Goal: Contribute content: Add original content to the website for others to see

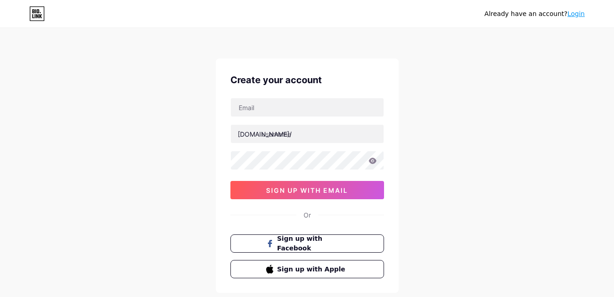
click at [576, 13] on link "Login" at bounding box center [576, 13] width 17 height 7
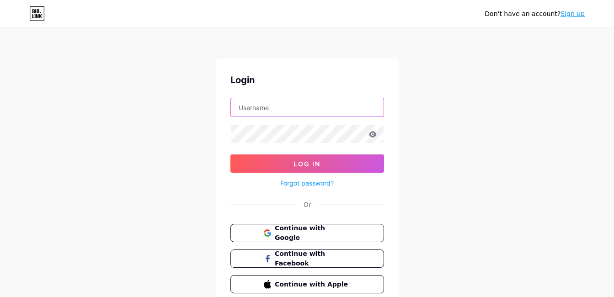
click at [269, 107] on input "text" at bounding box center [307, 107] width 153 height 18
type input "[EMAIL_ADDRESS][DOMAIN_NAME]"
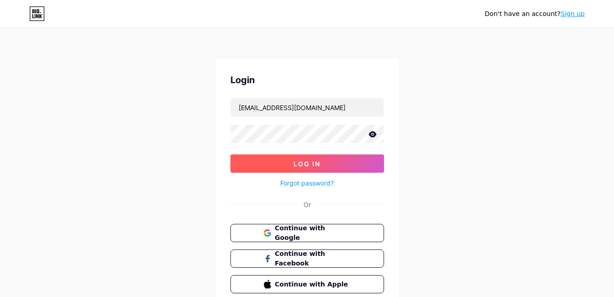
click at [317, 162] on span "Log In" at bounding box center [307, 164] width 27 height 8
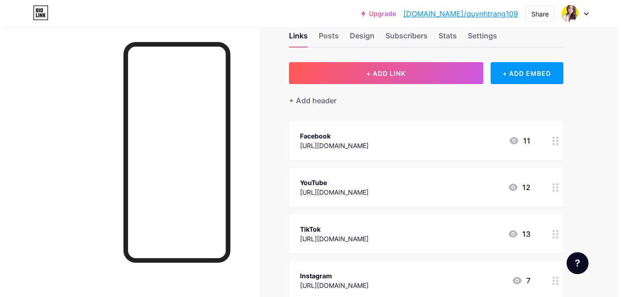
scroll to position [46, 0]
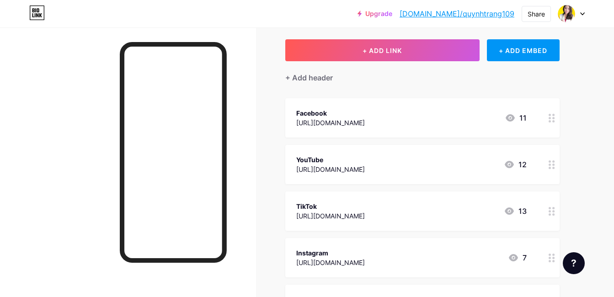
click at [550, 167] on circle at bounding box center [550, 168] width 2 height 2
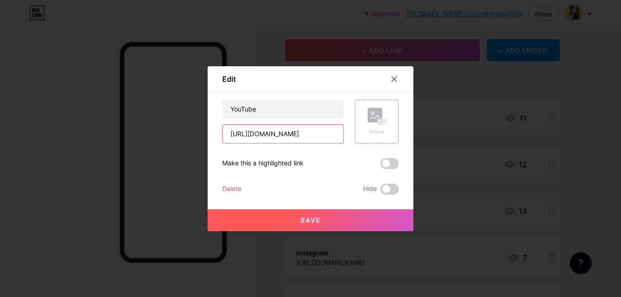
click at [322, 135] on input "[URL][DOMAIN_NAME]" at bounding box center [283, 134] width 121 height 18
paste input "[URL][DOMAIN_NAME]"
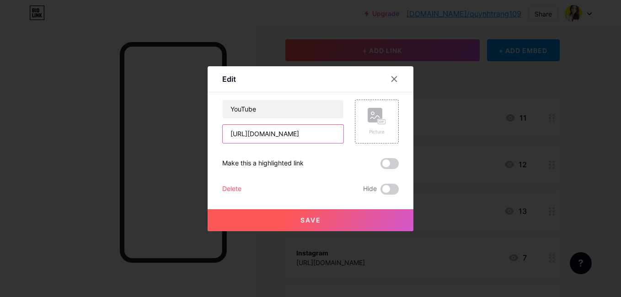
scroll to position [0, 90]
type input "[URL][DOMAIN_NAME]"
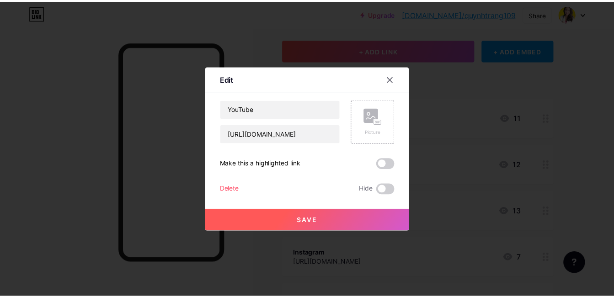
scroll to position [0, 0]
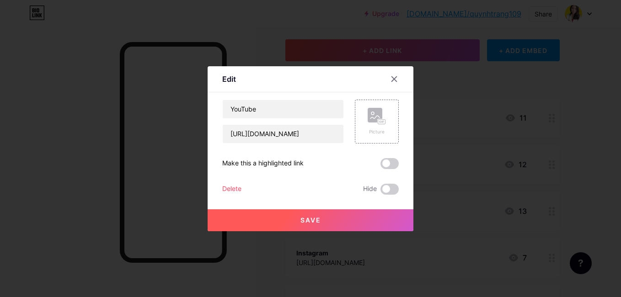
click at [324, 223] on button "Save" at bounding box center [311, 221] width 206 height 22
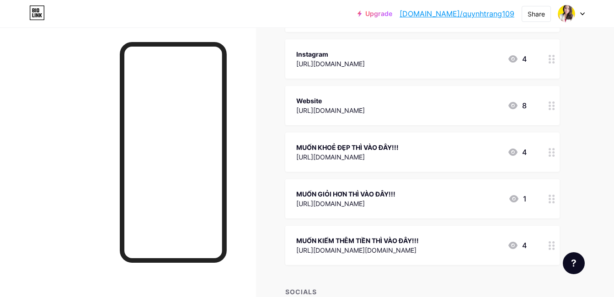
scroll to position [229, 0]
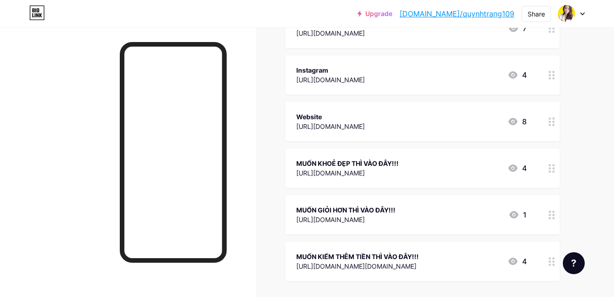
click at [557, 217] on div at bounding box center [552, 214] width 16 height 39
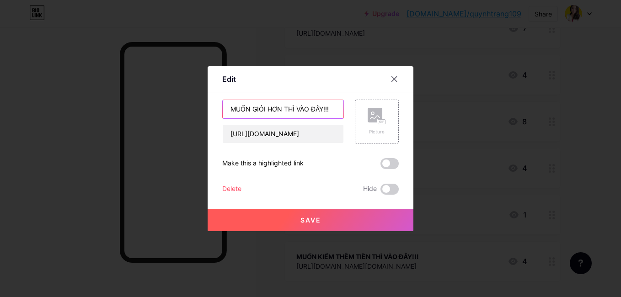
click at [265, 108] on input "MUỐN GIỎI HƠN THÌ VÀO ĐÂY!!!" at bounding box center [283, 109] width 121 height 18
click at [294, 108] on input "MUỐN TIẾN BỘ HƠN THÌ VÀO ĐÂY!!!" at bounding box center [283, 109] width 121 height 18
click at [336, 108] on input "MUỐN TIẾN BỘ 1% MỖI NGÀY THÌ VÀO ĐÂY!!!" at bounding box center [283, 109] width 121 height 18
type input "MUỐN TIẾN BỘ 1% MỖI NGÀY VÀO ĐÂY!!!"
click at [317, 220] on span "Save" at bounding box center [311, 220] width 21 height 8
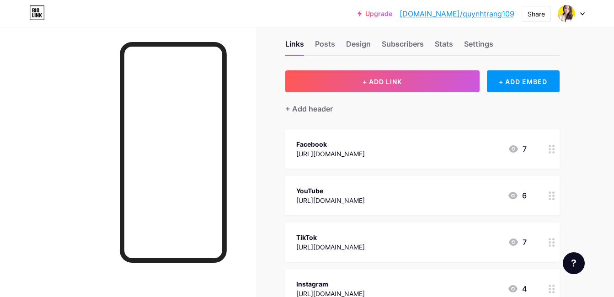
scroll to position [0, 0]
